Goal: Information Seeking & Learning: Learn about a topic

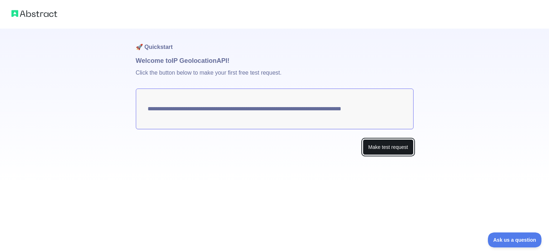
click at [383, 151] on button "Make test request" at bounding box center [388, 147] width 50 height 16
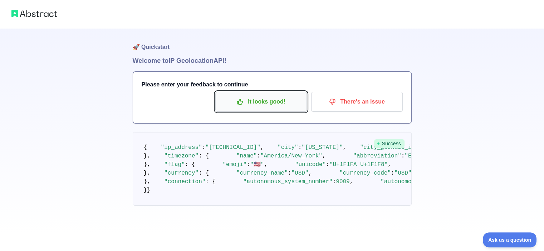
click at [286, 100] on p "It looks good!" at bounding box center [261, 102] width 81 height 12
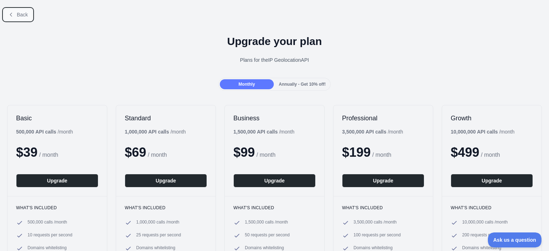
click at [24, 13] on span "Back" at bounding box center [22, 15] width 11 height 6
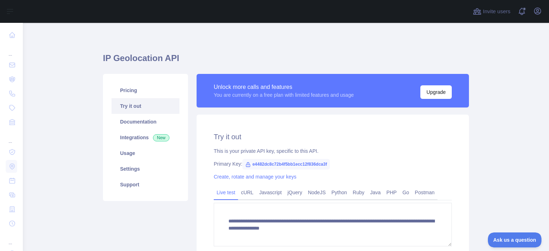
scroll to position [3, 0]
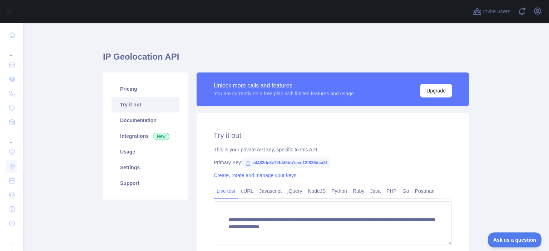
drag, startPoint x: 240, startPoint y: 135, endPoint x: 240, endPoint y: 139, distance: 4.6
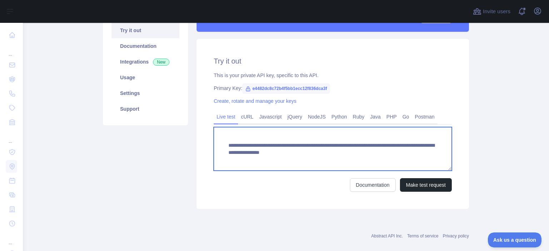
scroll to position [0, 0]
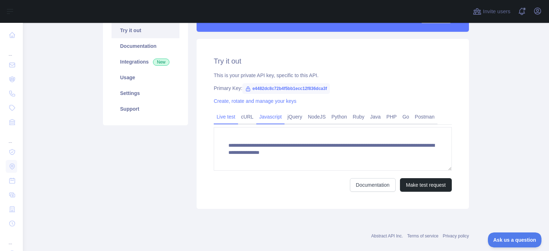
click at [262, 120] on link "Javascript" at bounding box center [270, 116] width 28 height 11
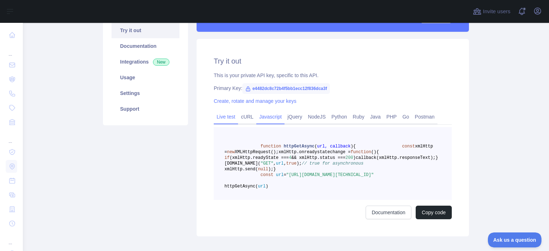
click at [217, 114] on link "Live test" at bounding box center [226, 116] width 24 height 11
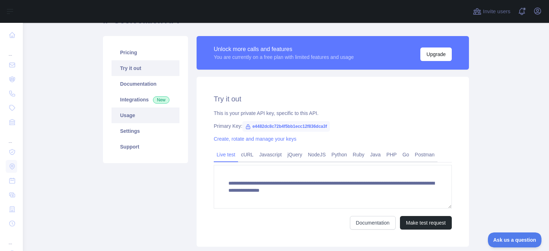
scroll to position [52, 0]
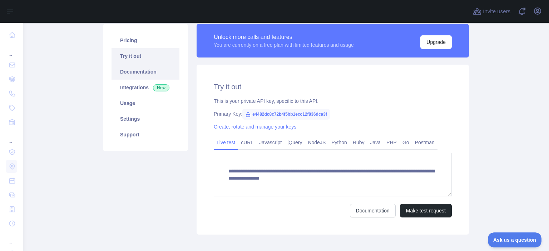
click at [132, 74] on link "Documentation" at bounding box center [146, 72] width 68 height 16
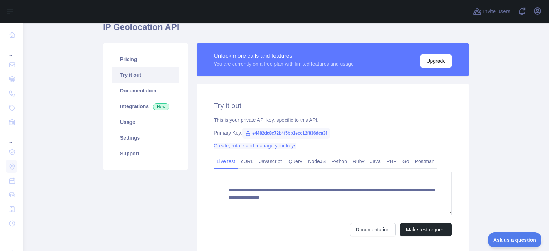
scroll to position [0, 0]
